Goal: Transaction & Acquisition: Download file/media

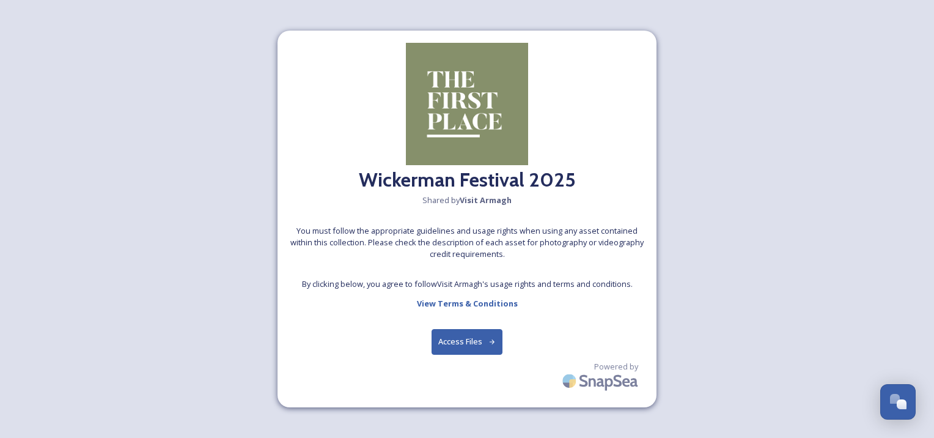
click at [479, 352] on button "Access Files" at bounding box center [467, 341] width 72 height 25
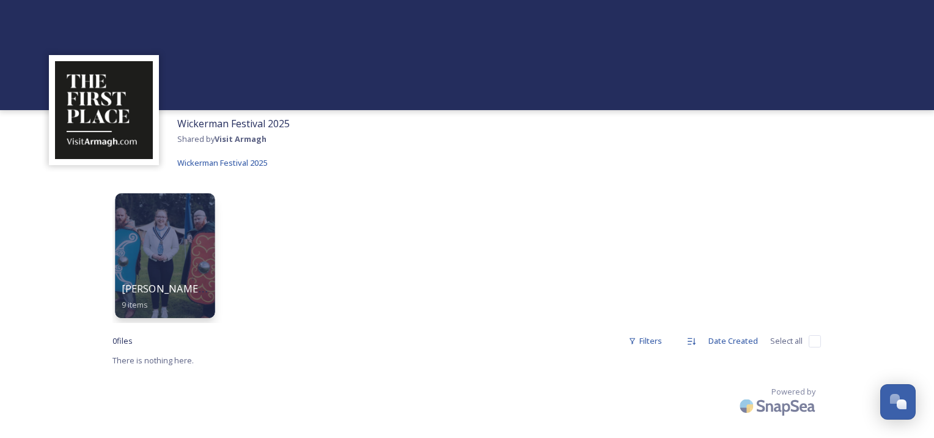
click at [182, 254] on div at bounding box center [165, 255] width 100 height 125
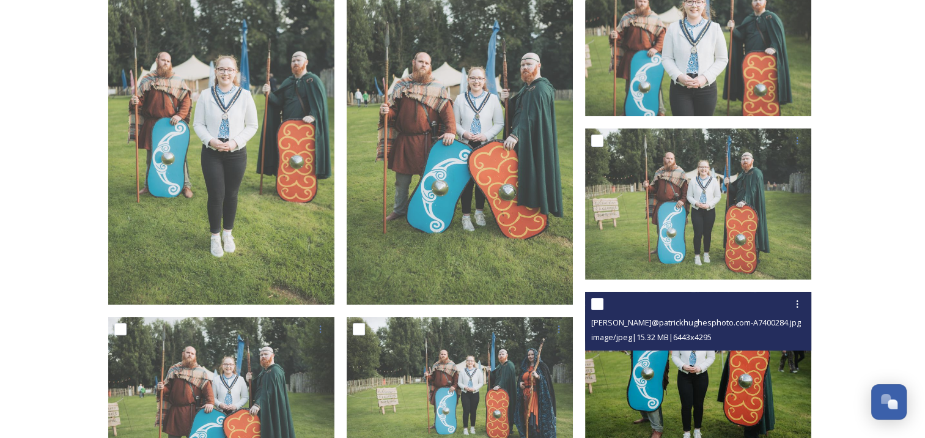
scroll to position [157, 0]
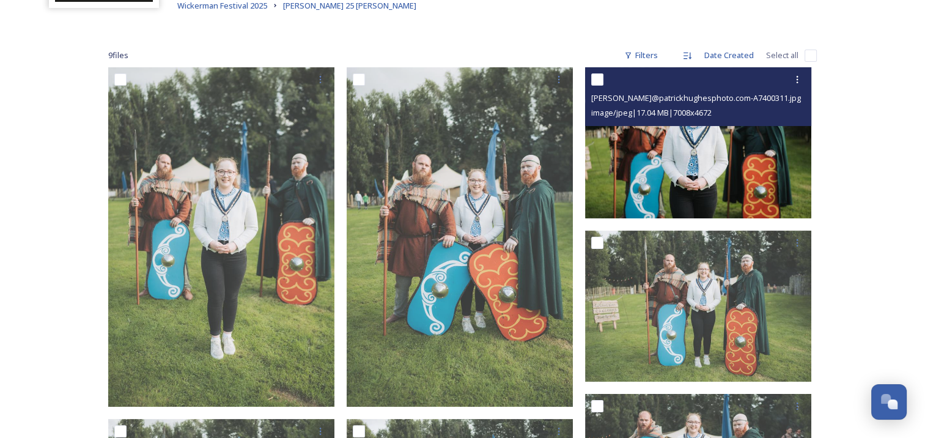
click at [702, 146] on img at bounding box center [698, 142] width 226 height 151
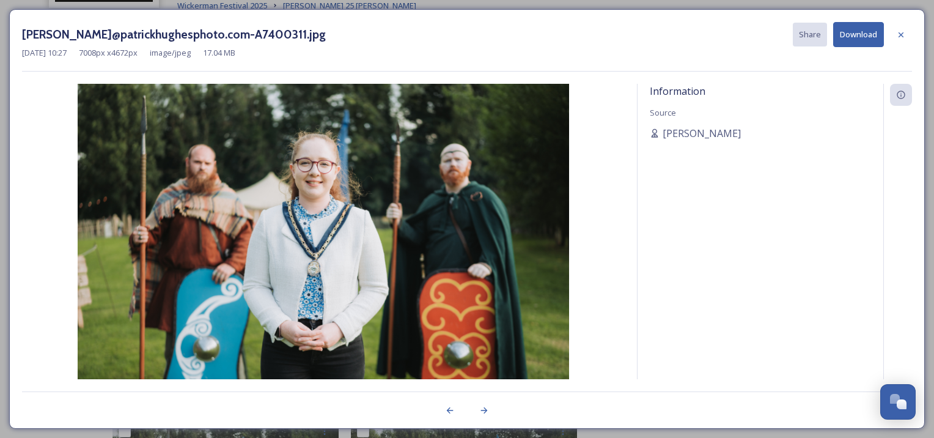
click at [863, 39] on button "Download" at bounding box center [858, 34] width 51 height 25
click at [902, 34] on icon at bounding box center [901, 35] width 10 height 10
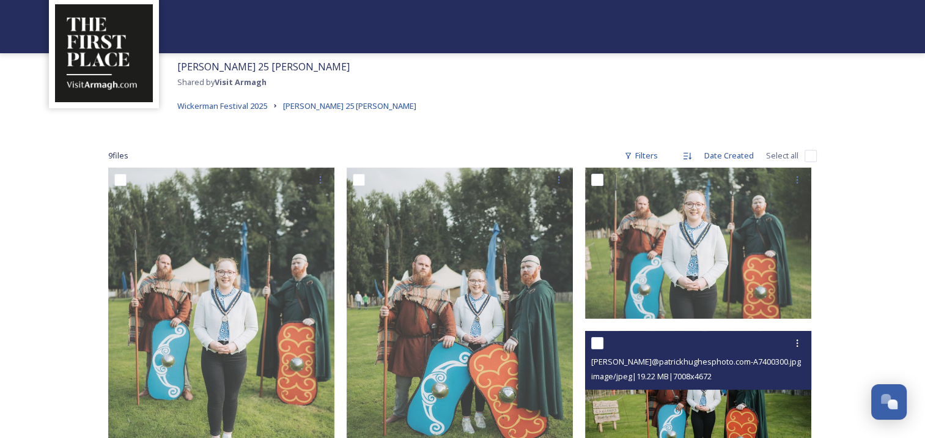
scroll to position [53, 0]
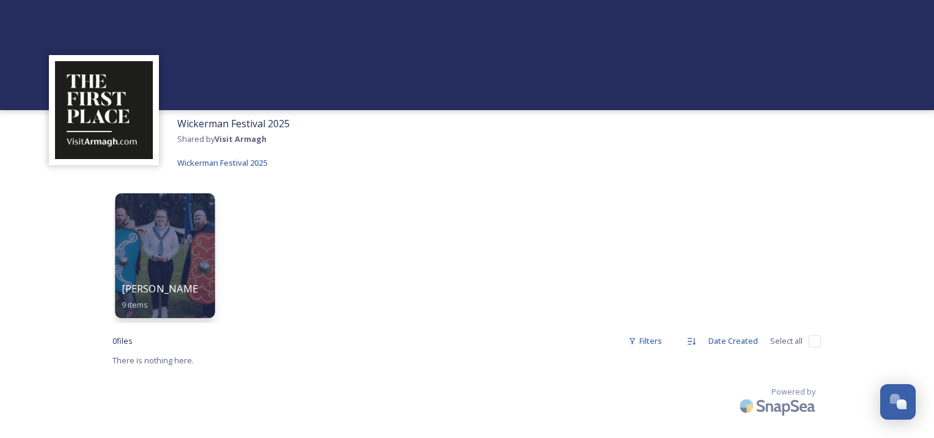
click at [164, 279] on div at bounding box center [165, 255] width 100 height 125
